Goal: Task Accomplishment & Management: Manage account settings

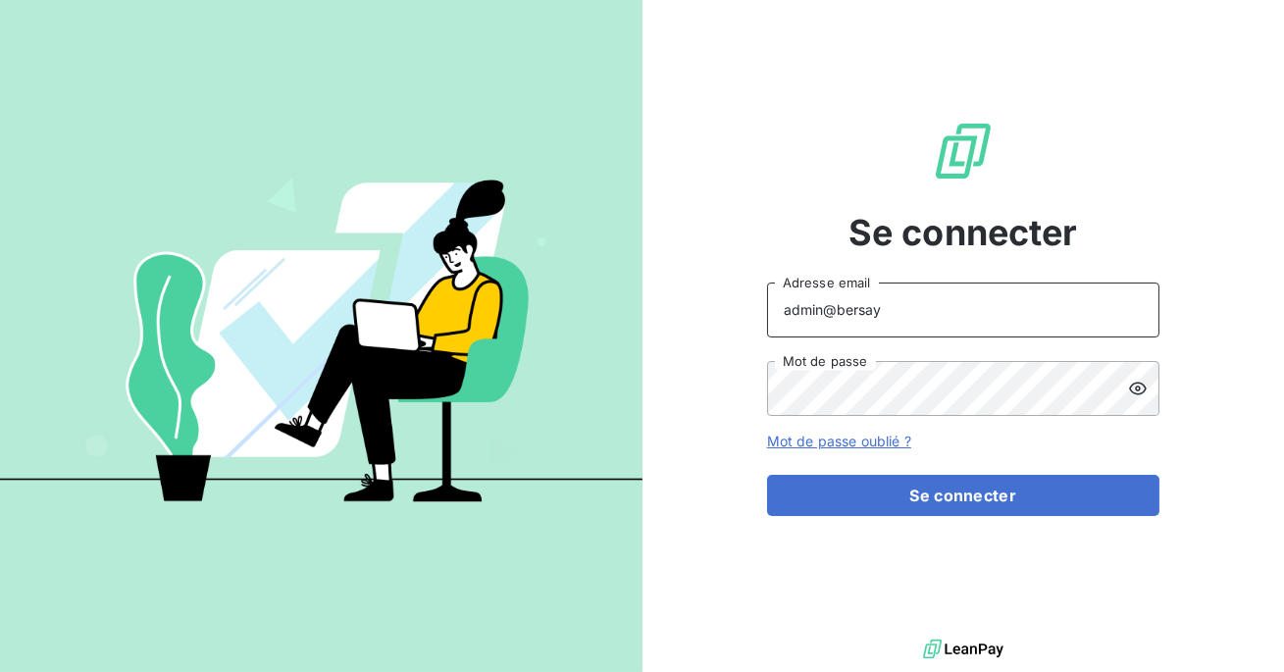
click at [882, 313] on input "admin@bersay" at bounding box center [963, 310] width 392 height 55
type input "admin@sollase"
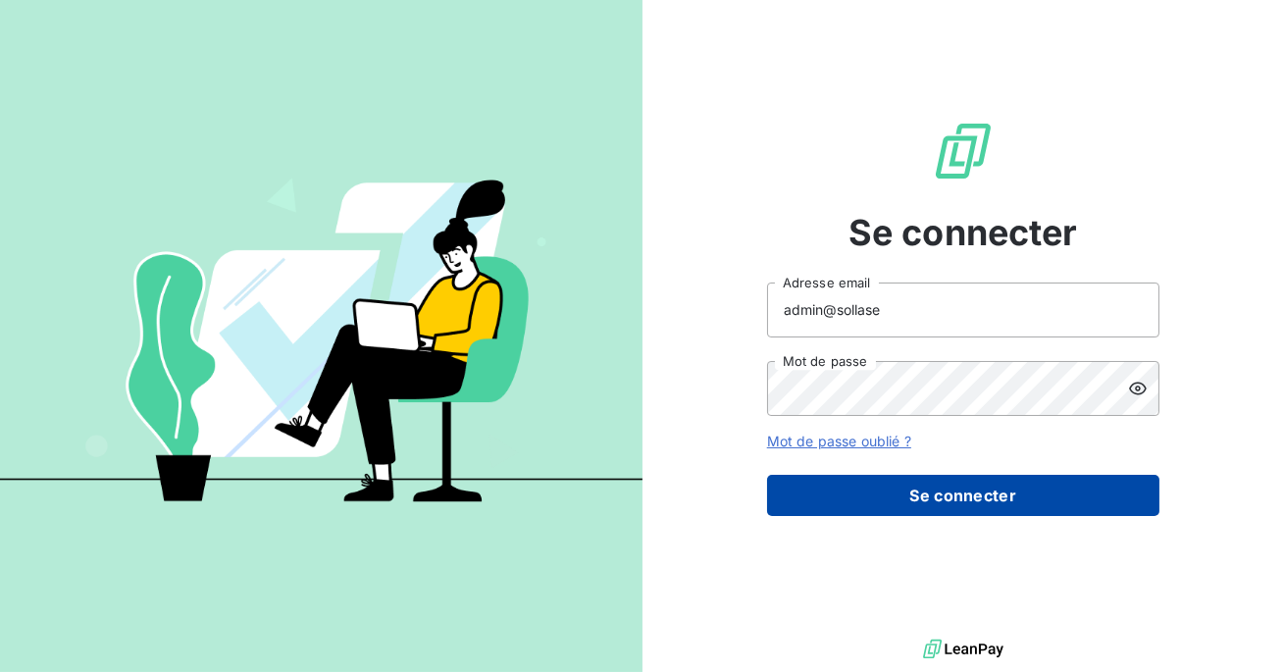
click at [909, 491] on button "Se connecter" at bounding box center [963, 495] width 392 height 41
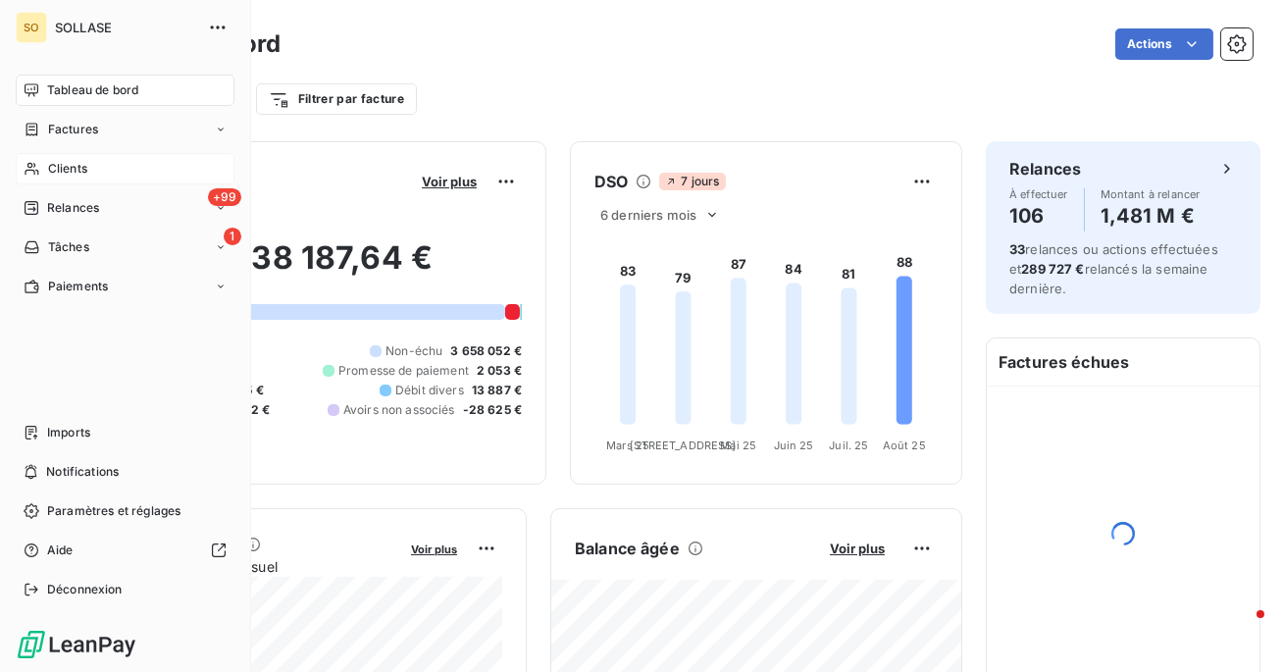
click at [61, 167] on span "Clients" at bounding box center [67, 169] width 39 height 18
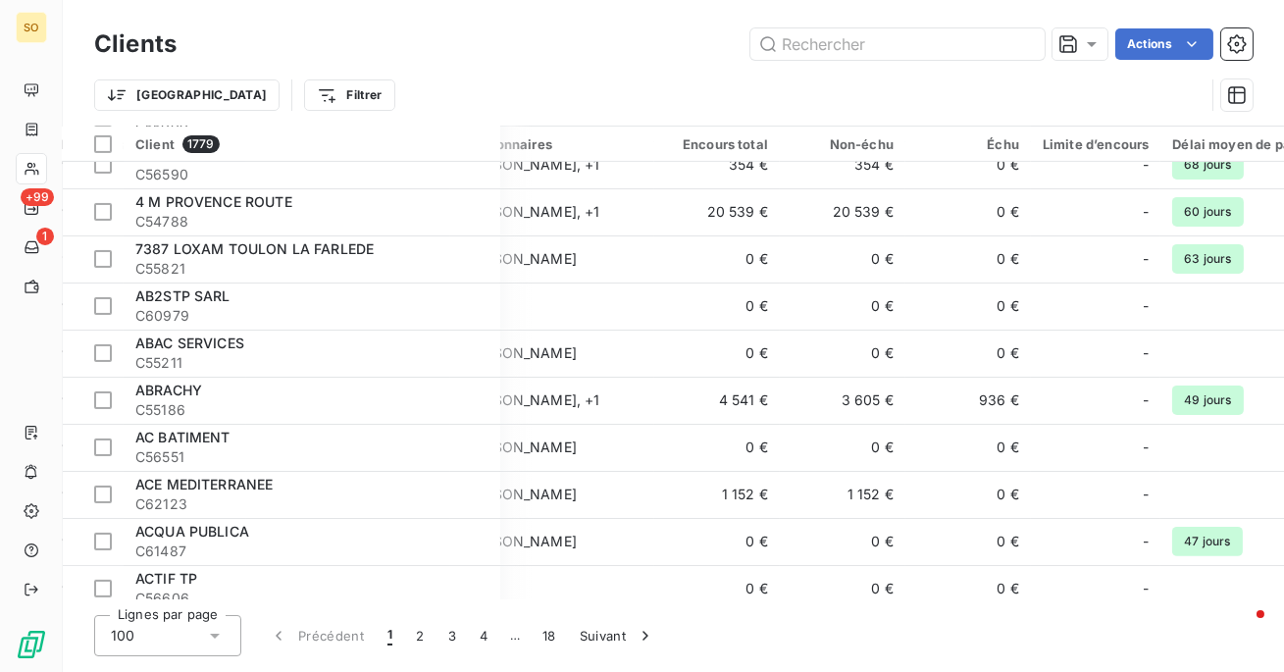
scroll to position [1346, 458]
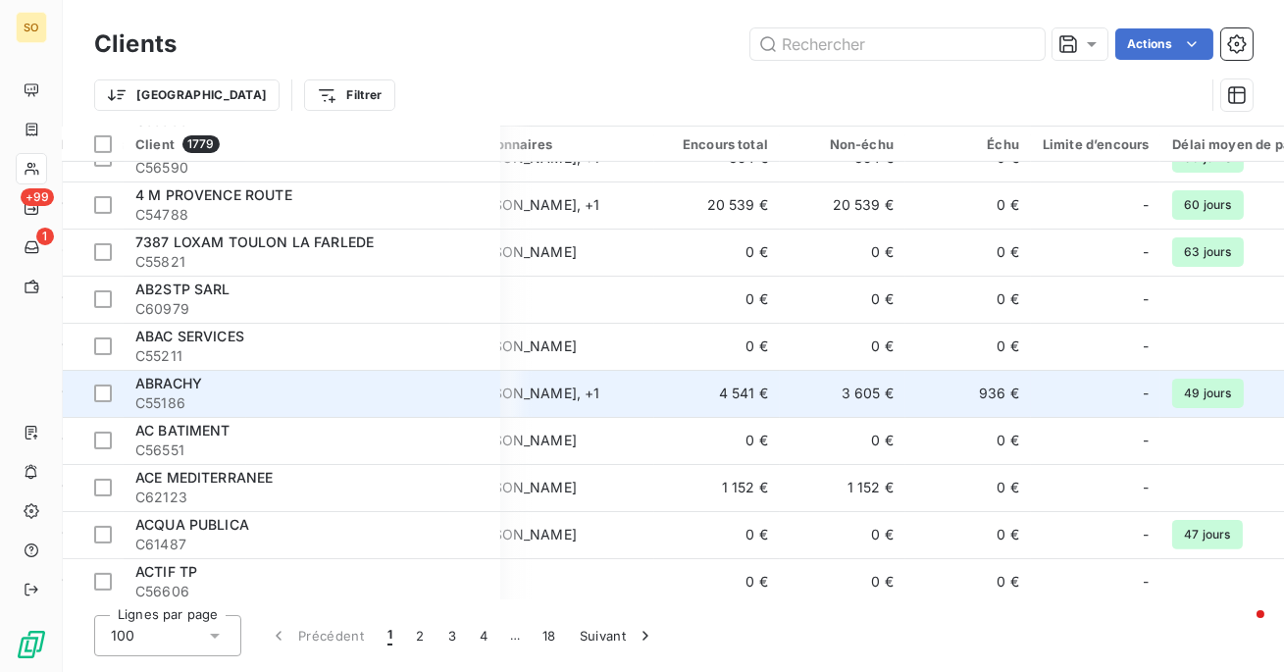
click at [695, 385] on td "4 541 €" at bounding box center [717, 393] width 126 height 47
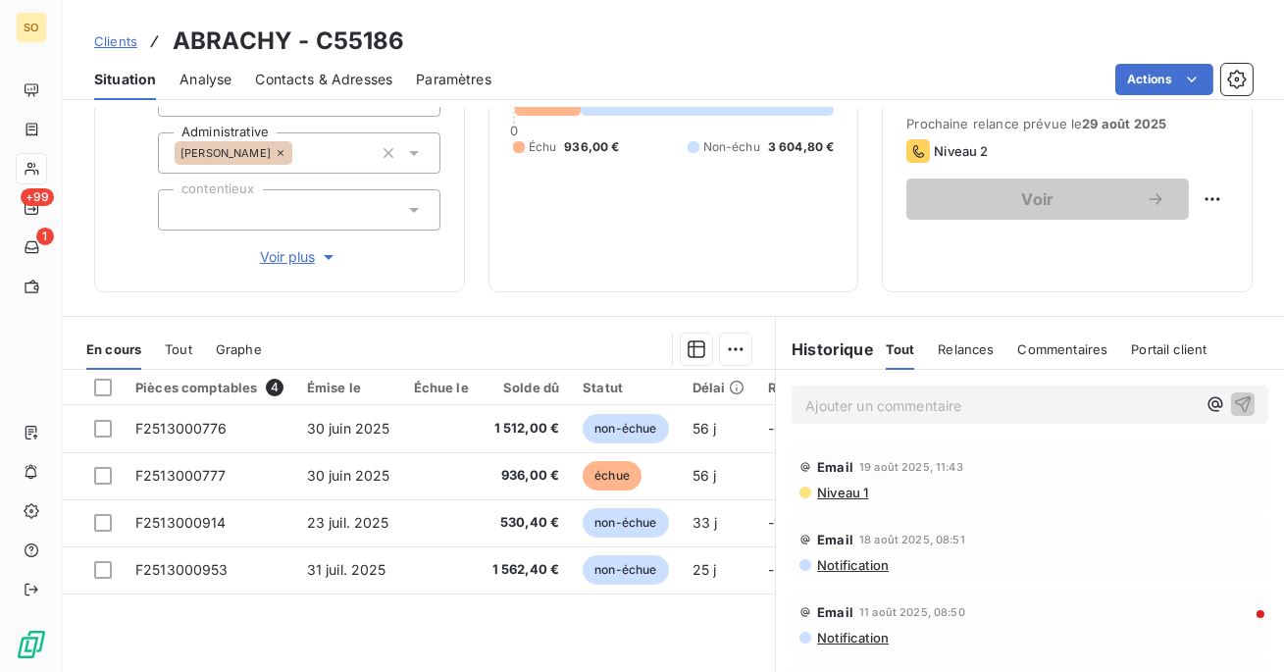
scroll to position [250, 0]
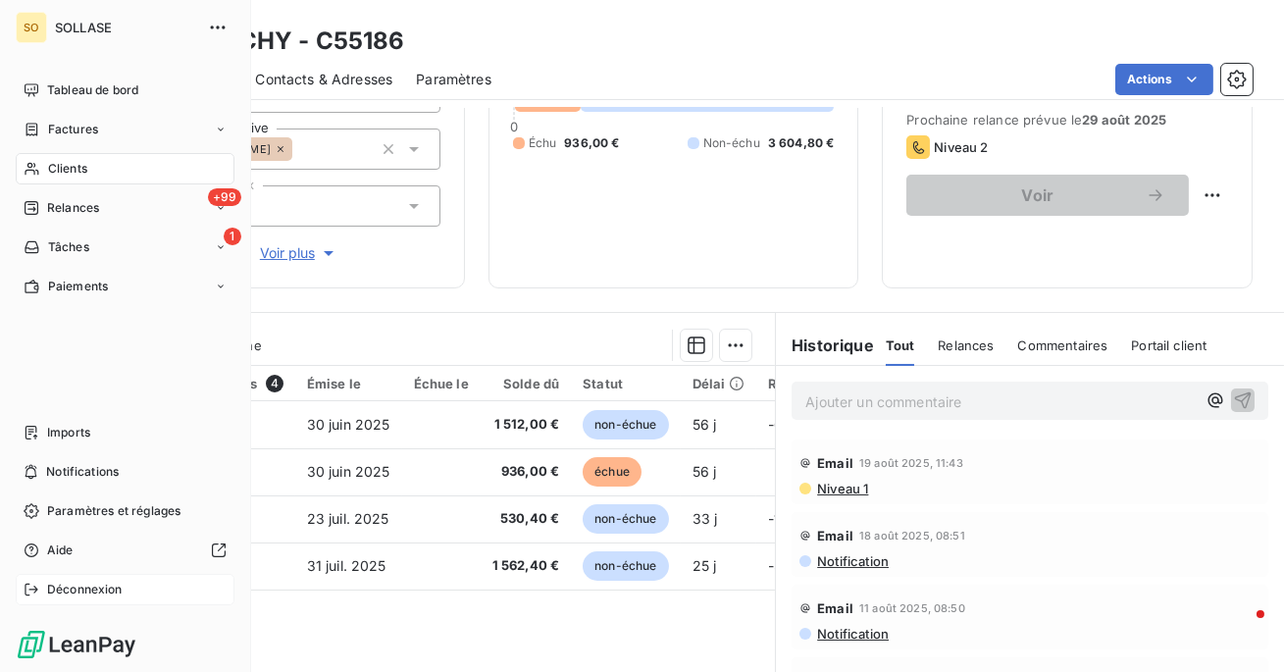
click at [67, 587] on span "Déconnexion" at bounding box center [85, 590] width 76 height 18
